Goal: Information Seeking & Learning: Learn about a topic

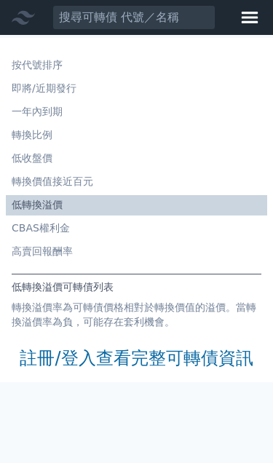
click at [52, 349] on link "註冊/登入查看完整可轉債資訊" at bounding box center [136, 358] width 233 height 23
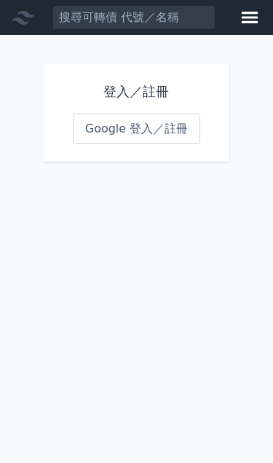
click at [106, 117] on link "Google 登入／註冊" at bounding box center [137, 129] width 128 height 31
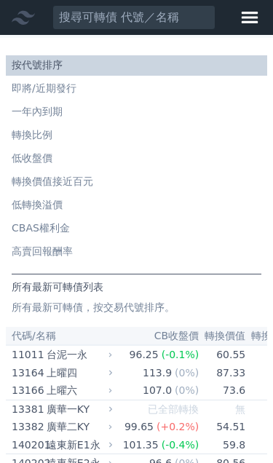
click at [22, 198] on li "低轉換溢價" at bounding box center [136, 205] width 261 height 15
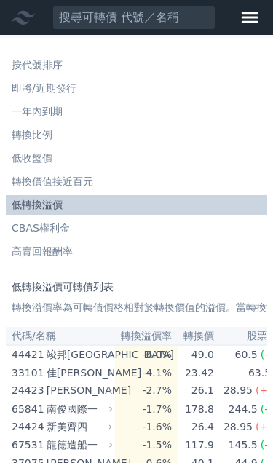
click at [27, 201] on li "低轉換溢價" at bounding box center [136, 205] width 261 height 15
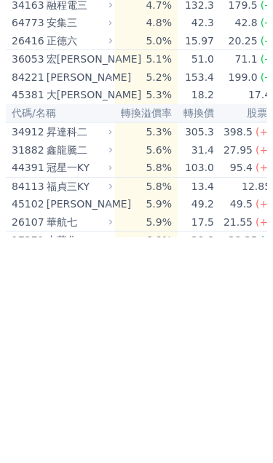
scroll to position [1161, 0]
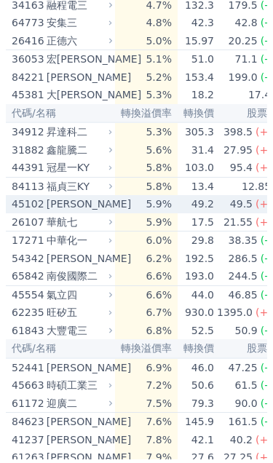
click at [114, 204] on icon at bounding box center [110, 208] width 9 height 9
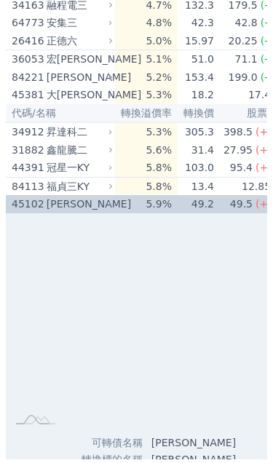
scroll to position [1165, 0]
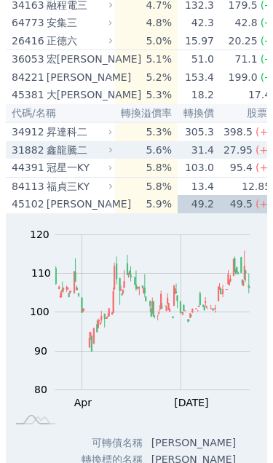
click at [114, 141] on div "31882 鑫[PERSON_NAME]" at bounding box center [63, 150] width 103 height 18
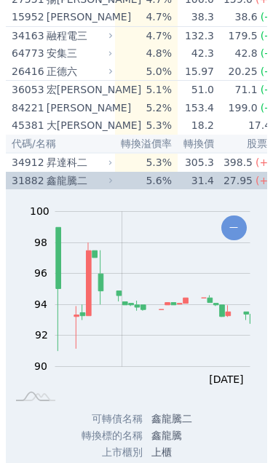
scroll to position [0, 0]
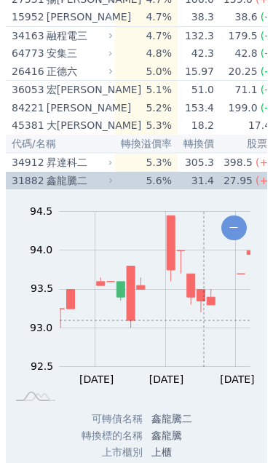
click at [100, 172] on div "鑫龍騰二" at bounding box center [78, 181] width 63 height 18
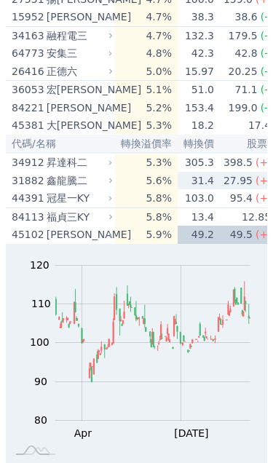
click at [96, 226] on div "[PERSON_NAME]" at bounding box center [78, 235] width 63 height 18
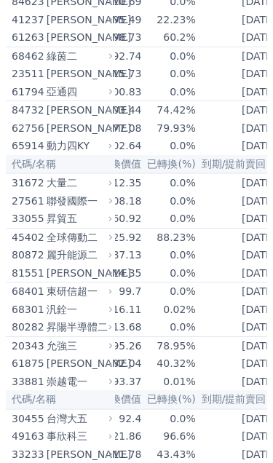
scroll to position [0, 286]
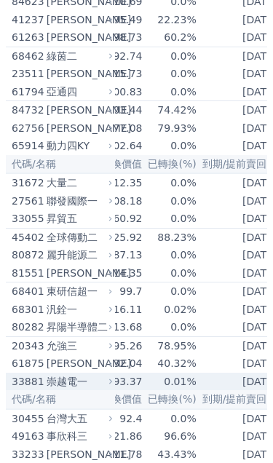
click at [107, 373] on div "崇越電一" at bounding box center [78, 382] width 63 height 18
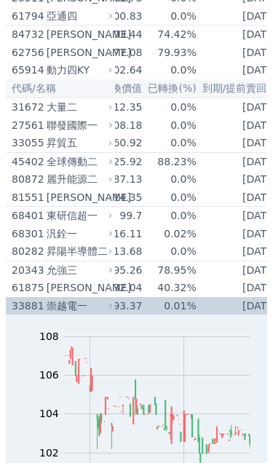
scroll to position [1659, 0]
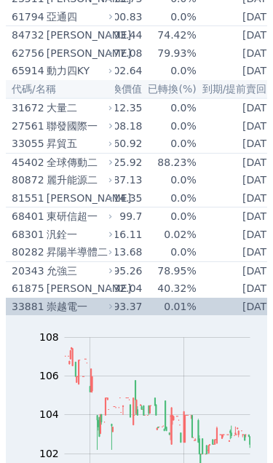
click at [104, 298] on div "崇越電一" at bounding box center [78, 307] width 63 height 18
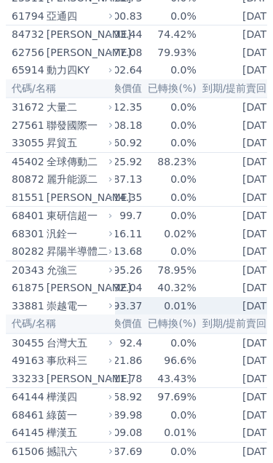
click at [110, 303] on icon at bounding box center [110, 305] width 3 height 5
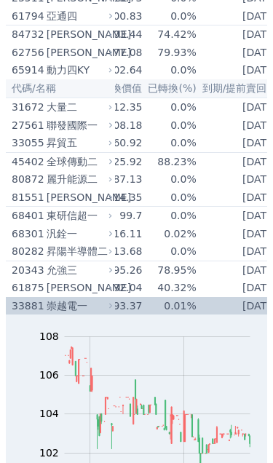
click at [115, 297] on td "93.37" at bounding box center [118, 306] width 47 height 18
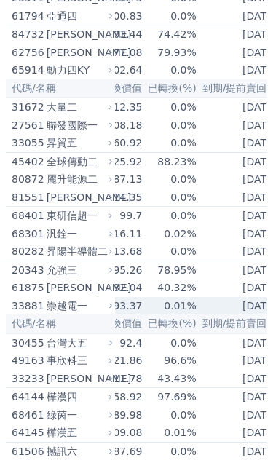
click at [110, 303] on icon at bounding box center [110, 305] width 3 height 5
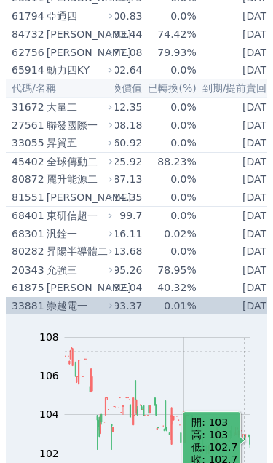
click at [241, 327] on rect at bounding box center [137, 429] width 250 height 204
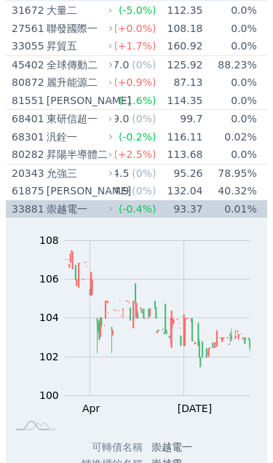
scroll to position [1721, 0]
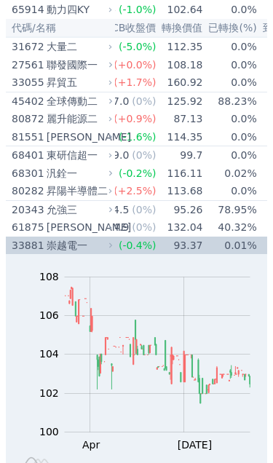
click at [106, 241] on icon at bounding box center [110, 245] width 9 height 9
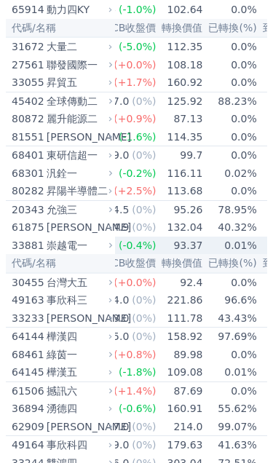
scroll to position [1721, 0]
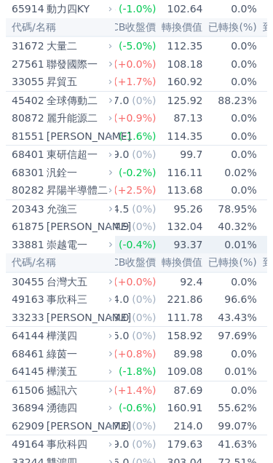
click at [106, 236] on div "崇越電一" at bounding box center [78, 245] width 63 height 18
